Goal: Task Accomplishment & Management: Manage account settings

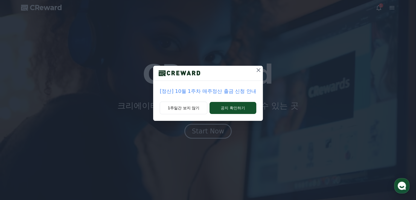
click at [258, 70] on icon at bounding box center [258, 70] width 7 height 7
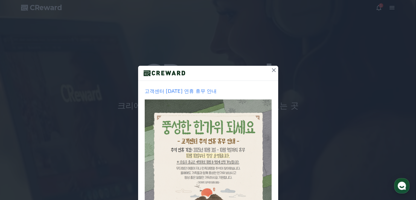
click at [272, 70] on icon at bounding box center [274, 70] width 4 height 4
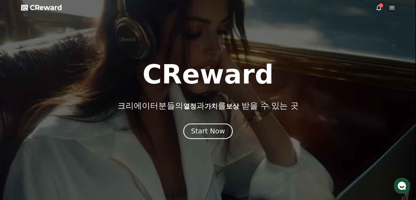
click at [212, 131] on div "Start Now" at bounding box center [208, 130] width 34 height 9
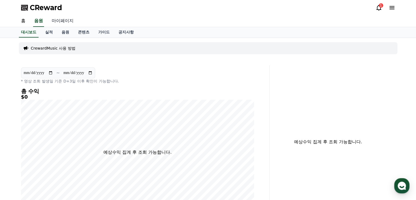
click at [62, 20] on link "마이페이지" at bounding box center [62, 20] width 31 height 11
select select "**********"
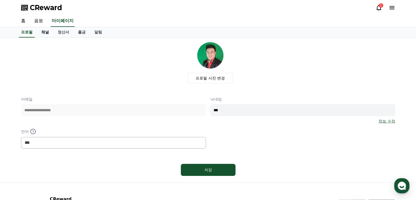
click at [45, 32] on link "채널" at bounding box center [45, 32] width 16 height 10
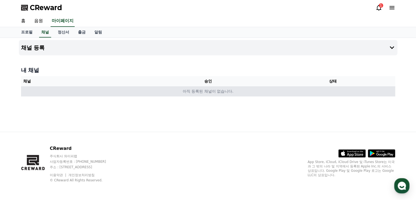
click at [211, 91] on td "아직 등록된 채널이 없습니다." at bounding box center [208, 91] width 374 height 10
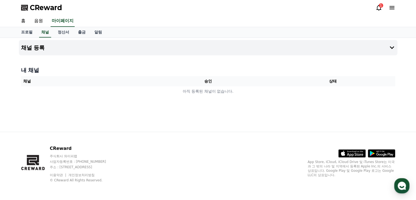
click at [334, 81] on th "상태" at bounding box center [332, 81] width 125 height 10
click at [380, 6] on div "1" at bounding box center [381, 5] width 4 height 4
select select "**********"
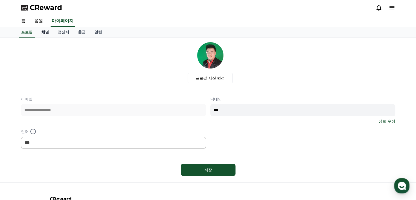
click at [45, 31] on link "채널" at bounding box center [45, 32] width 16 height 10
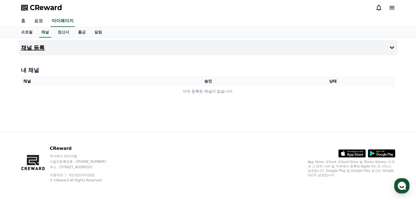
click at [39, 46] on h4 "채널 등록" at bounding box center [33, 48] width 24 height 6
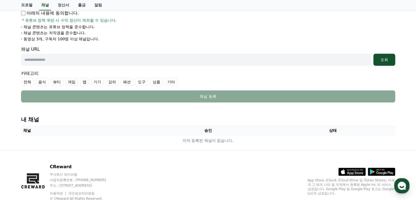
scroll to position [109, 0]
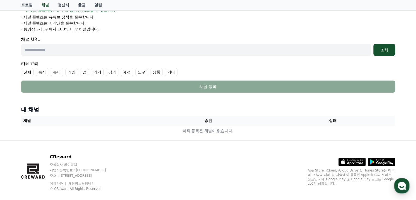
click at [87, 50] on input "text" at bounding box center [196, 50] width 350 height 12
click at [55, 50] on input "text" at bounding box center [196, 50] width 350 height 12
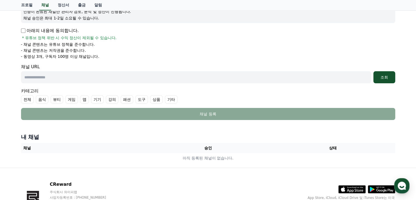
click at [55, 76] on input "text" at bounding box center [196, 77] width 350 height 12
click at [98, 77] on input "text" at bounding box center [196, 77] width 350 height 12
paste input "**********"
type input "**********"
click at [384, 76] on div "조회" at bounding box center [383, 76] width 17 height 5
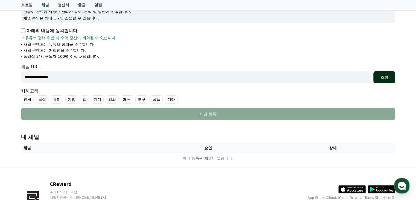
click at [380, 77] on div "조회" at bounding box center [383, 76] width 17 height 5
click at [206, 145] on th "승인" at bounding box center [207, 148] width 125 height 10
click at [27, 145] on th "채널" at bounding box center [83, 148] width 125 height 10
click at [34, 133] on h4 "내 채널" at bounding box center [208, 137] width 374 height 8
click at [333, 146] on th "상태" at bounding box center [332, 148] width 125 height 10
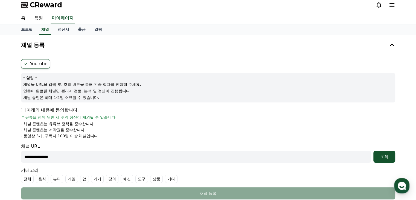
scroll to position [0, 0]
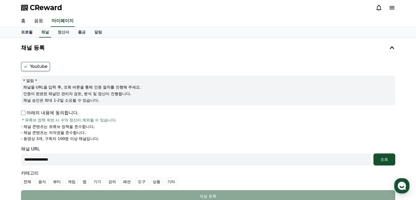
click at [30, 32] on link "프로필" at bounding box center [27, 32] width 20 height 10
click at [29, 32] on link "프로필" at bounding box center [27, 32] width 16 height 10
click at [25, 31] on link "프로필" at bounding box center [27, 32] width 16 height 10
click at [44, 32] on link "채널" at bounding box center [45, 32] width 16 height 10
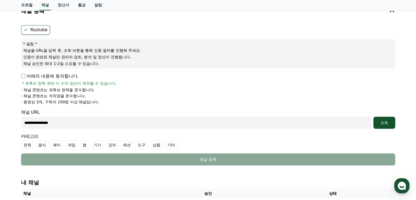
scroll to position [27, 0]
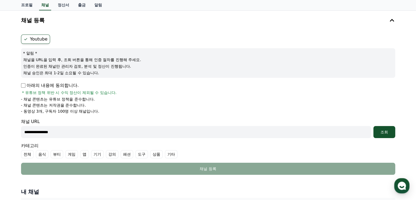
click at [37, 40] on label "Youtube" at bounding box center [35, 38] width 29 height 9
drag, startPoint x: 66, startPoint y: 130, endPoint x: 21, endPoint y: 130, distance: 45.1
click at [21, 130] on input "**********" at bounding box center [196, 132] width 350 height 12
click at [77, 131] on input "text" at bounding box center [196, 132] width 350 height 12
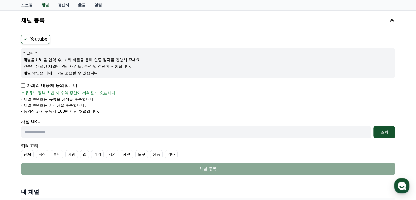
paste input "**********"
type input "**********"
click at [387, 130] on div "조회" at bounding box center [383, 131] width 17 height 5
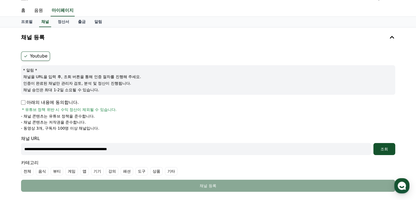
scroll to position [0, 0]
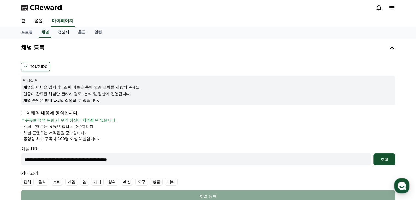
click at [65, 32] on link "정산서" at bounding box center [63, 32] width 20 height 10
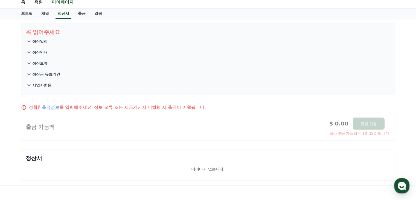
scroll to position [27, 0]
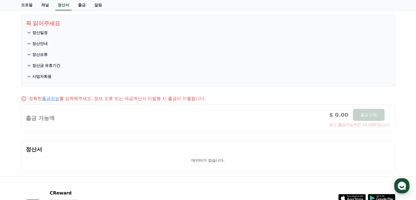
click at [51, 98] on link "출금정보" at bounding box center [50, 98] width 17 height 5
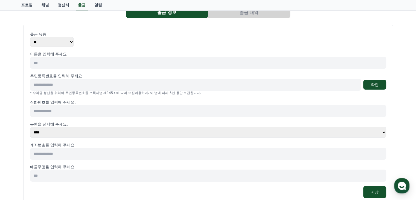
scroll to position [27, 0]
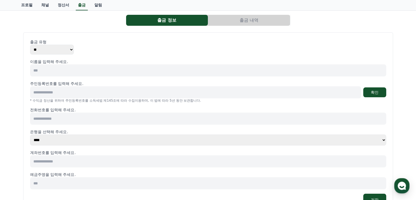
drag, startPoint x: 47, startPoint y: 69, endPoint x: 27, endPoint y: 68, distance: 20.0
click at [31, 68] on input at bounding box center [208, 70] width 356 height 12
type input "*"
type input "***"
drag, startPoint x: 70, startPoint y: 90, endPoint x: 34, endPoint y: 90, distance: 35.3
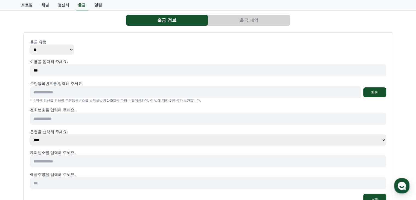
click at [35, 90] on input at bounding box center [195, 92] width 331 height 12
type input "**********"
click at [70, 119] on input at bounding box center [208, 118] width 356 height 12
type input "**********"
drag, startPoint x: 66, startPoint y: 161, endPoint x: 40, endPoint y: 161, distance: 25.4
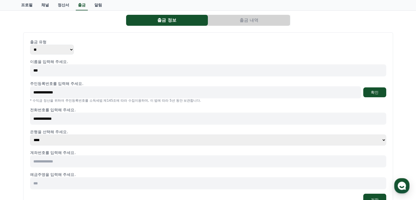
click at [40, 161] on input at bounding box center [208, 161] width 356 height 12
type input "**********"
click at [49, 186] on input at bounding box center [208, 183] width 356 height 12
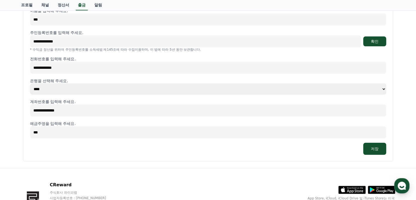
scroll to position [82, 0]
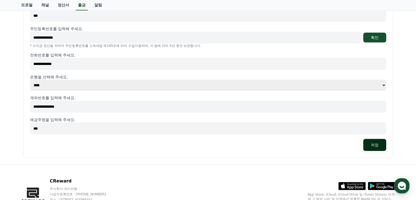
type input "***"
click at [372, 144] on button "저장" at bounding box center [374, 145] width 23 height 12
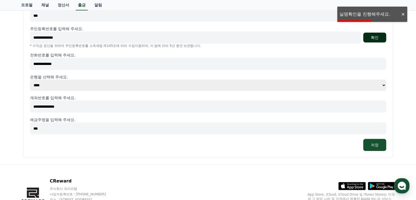
click at [373, 35] on button "확인" at bounding box center [374, 38] width 23 height 10
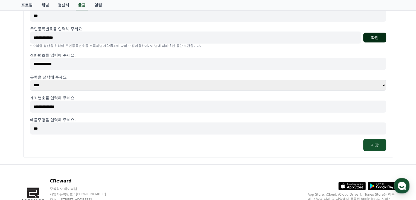
click at [373, 38] on button "확인" at bounding box center [374, 38] width 23 height 10
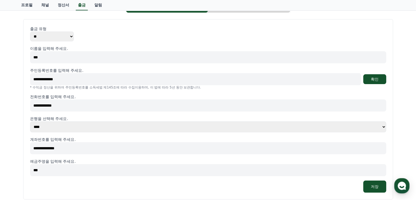
scroll to position [27, 0]
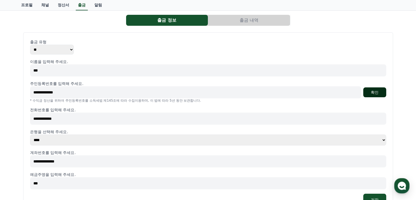
click at [379, 92] on button "확인" at bounding box center [374, 92] width 23 height 10
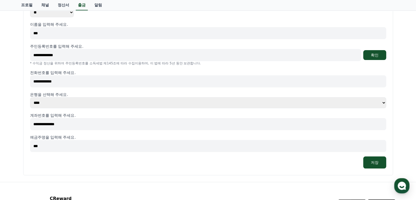
scroll to position [109, 0]
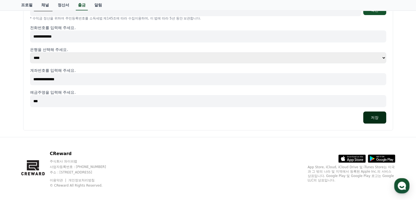
click at [378, 116] on button "저장" at bounding box center [374, 117] width 23 height 12
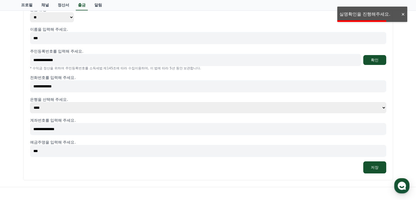
scroll to position [55, 0]
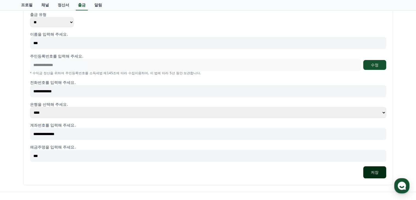
click at [375, 170] on button "저장" at bounding box center [374, 172] width 23 height 12
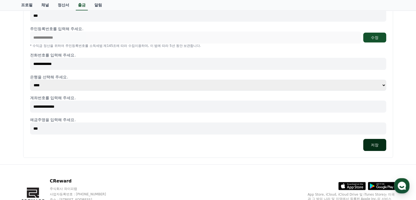
click at [376, 144] on button "저장" at bounding box center [374, 145] width 23 height 12
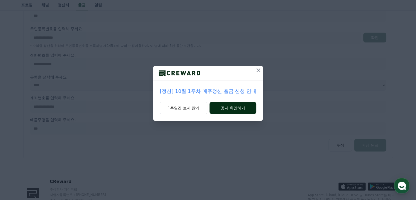
click at [235, 106] on button "공지 확인하기" at bounding box center [232, 108] width 47 height 12
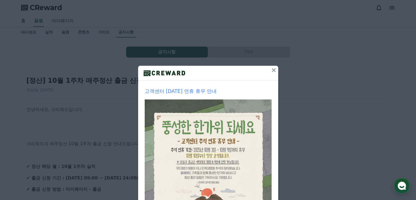
click at [272, 69] on icon at bounding box center [274, 70] width 4 height 4
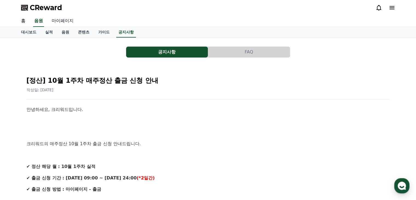
click at [62, 21] on link "마이페이지" at bounding box center [62, 20] width 31 height 11
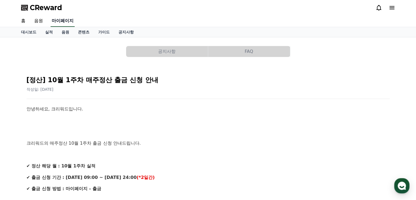
select select "**********"
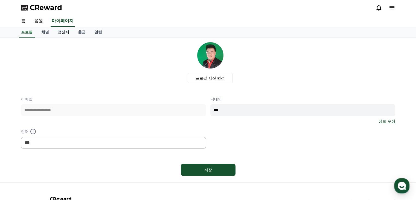
click at [63, 32] on link "정산서" at bounding box center [63, 32] width 20 height 10
